Goal: Information Seeking & Learning: Learn about a topic

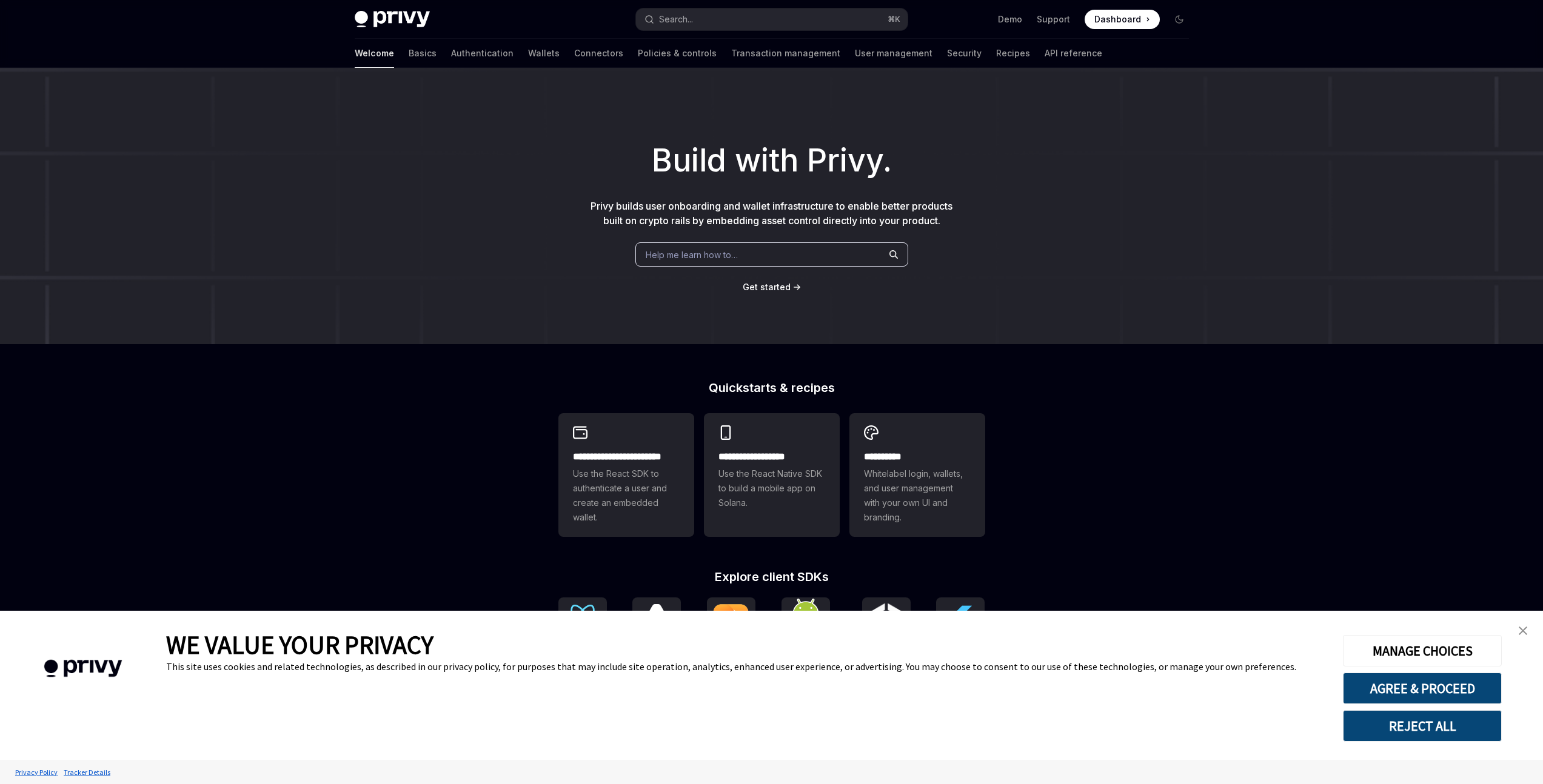
click at [1118, 23] on span "Dashboard" at bounding box center [1118, 19] width 47 height 12
click at [451, 50] on link "Authentication" at bounding box center [482, 53] width 62 height 29
type textarea "*"
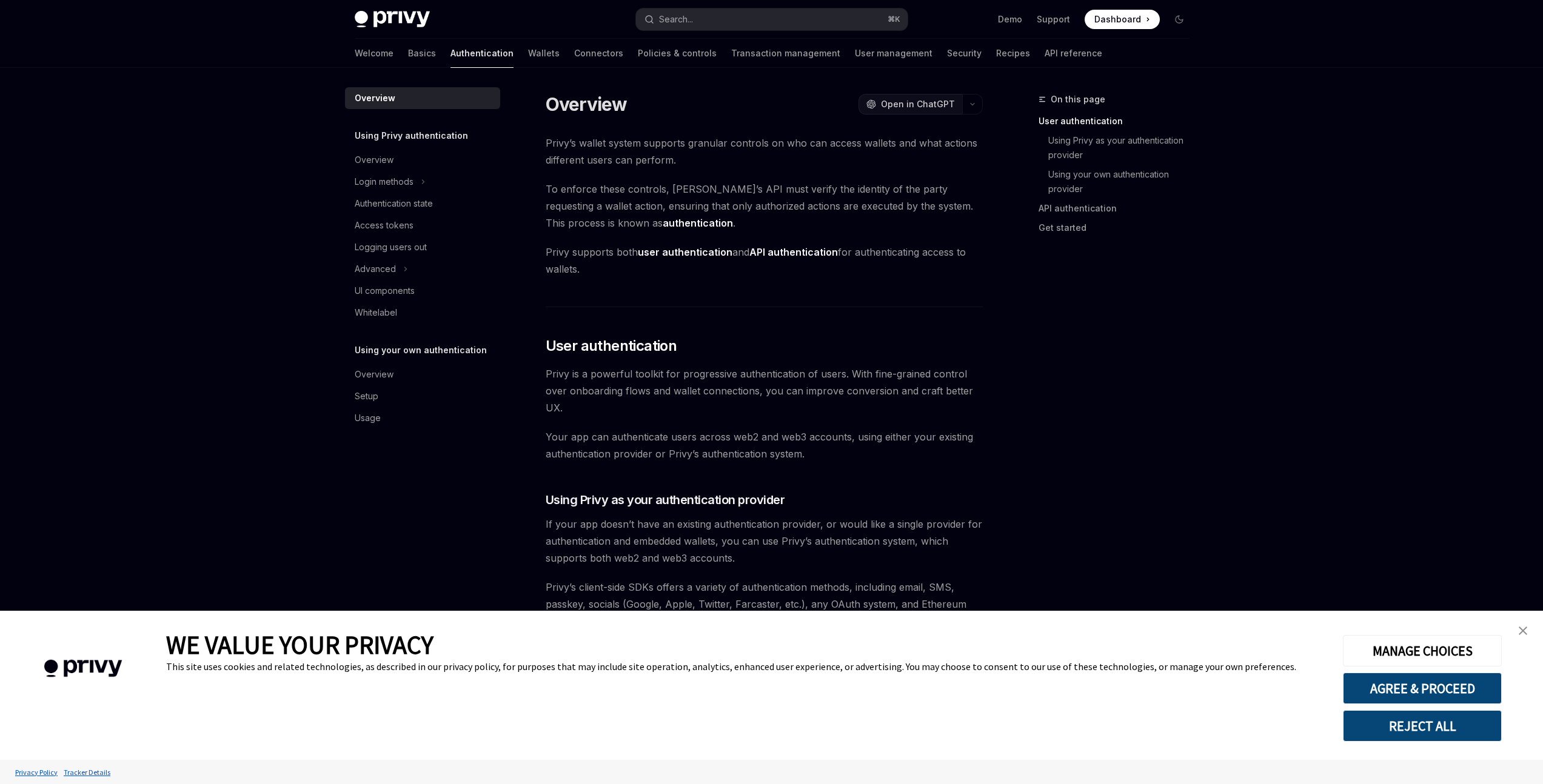
click at [936, 104] on span "Open in ChatGPT" at bounding box center [918, 104] width 74 height 12
click at [908, 107] on span "Open in ChatGPT" at bounding box center [918, 104] width 74 height 12
